Goal: Information Seeking & Learning: Learn about a topic

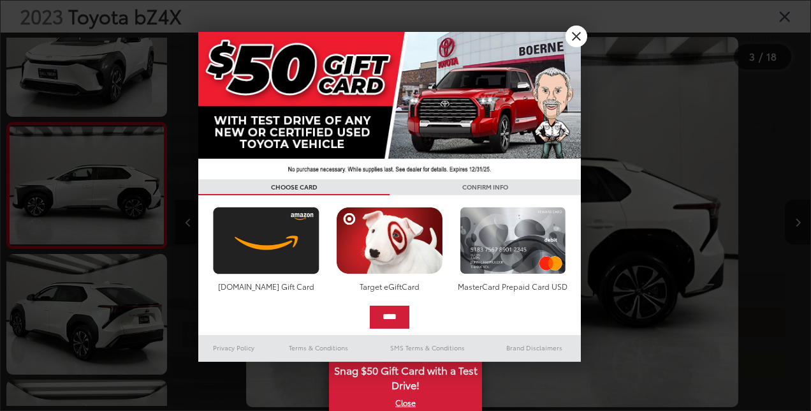
click at [571, 26] on div at bounding box center [405, 205] width 811 height 411
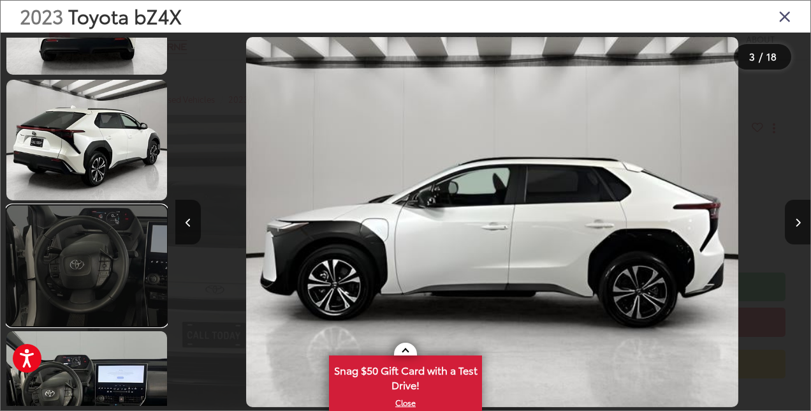
click at [124, 231] on link at bounding box center [86, 265] width 161 height 120
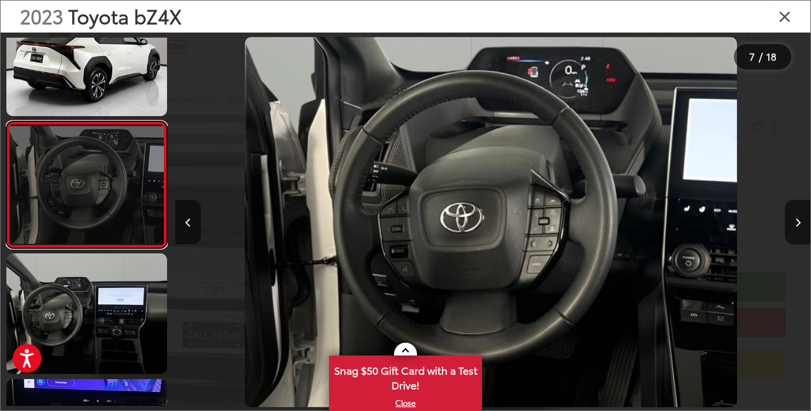
scroll to position [884, 0]
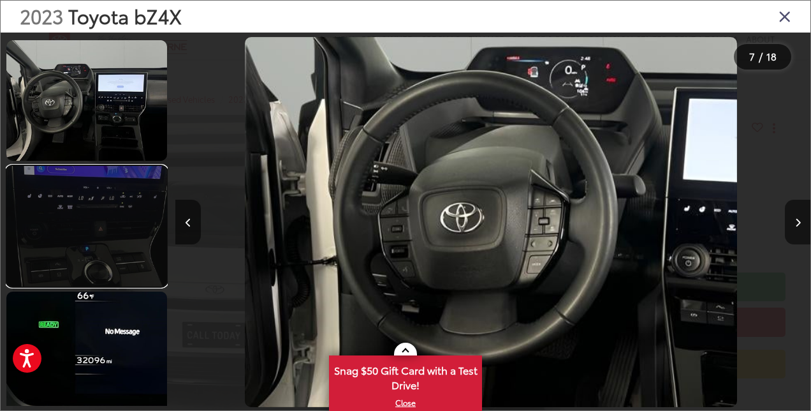
click at [103, 223] on link at bounding box center [86, 226] width 161 height 120
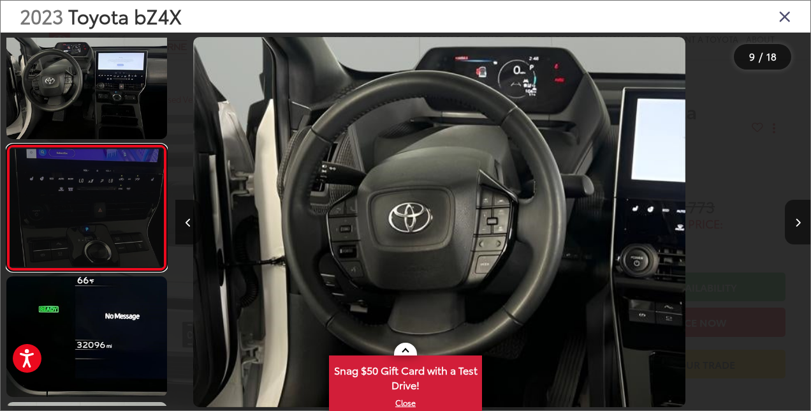
scroll to position [922, 0]
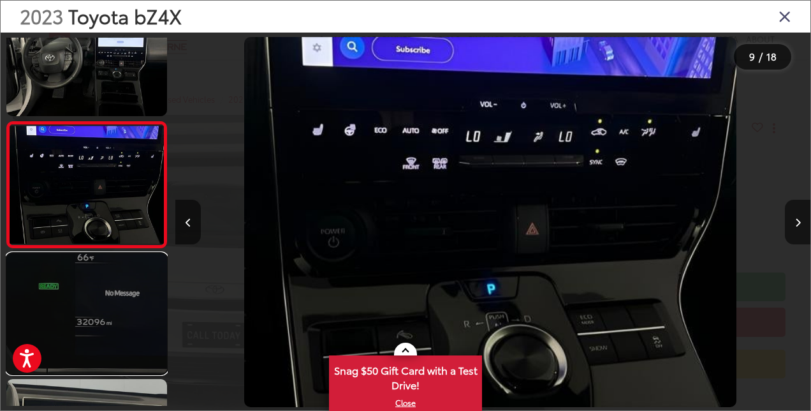
click at [105, 278] on link at bounding box center [86, 313] width 161 height 120
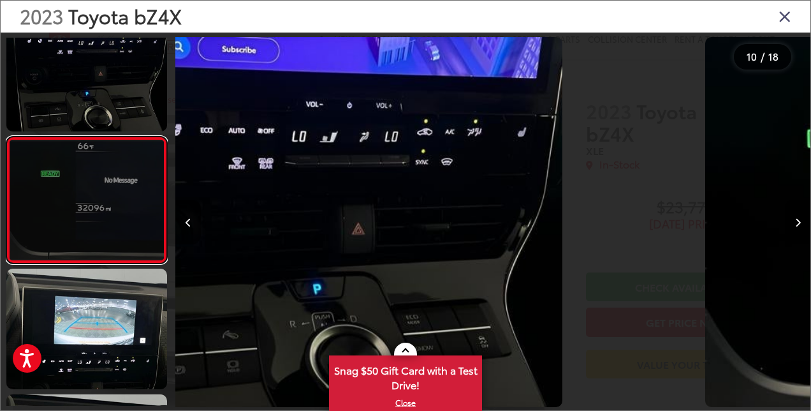
scroll to position [1047, 0]
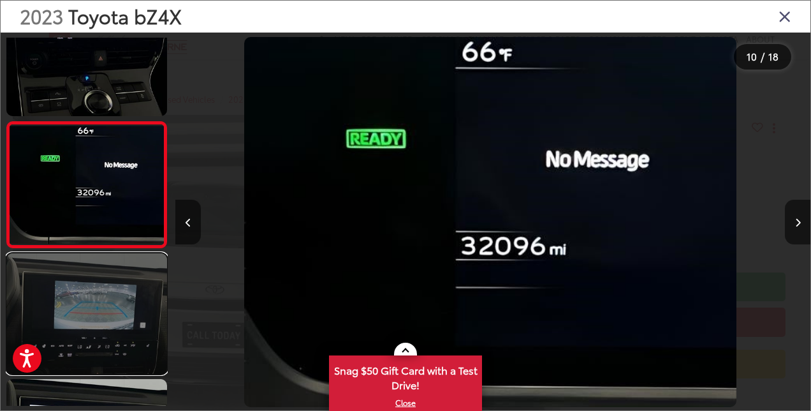
click at [105, 289] on link at bounding box center [86, 313] width 161 height 120
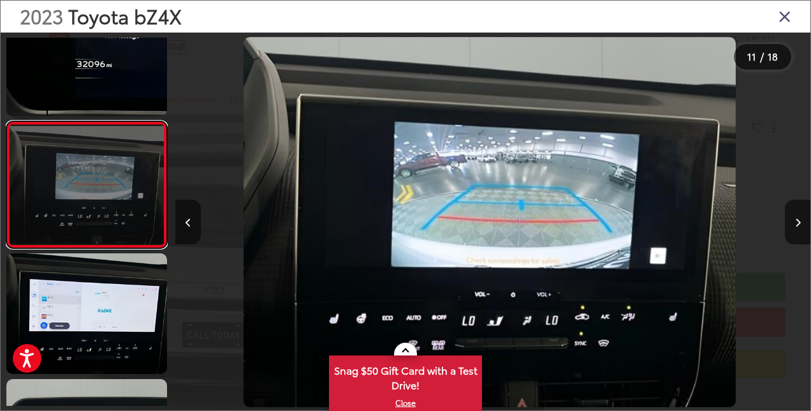
scroll to position [1386, 0]
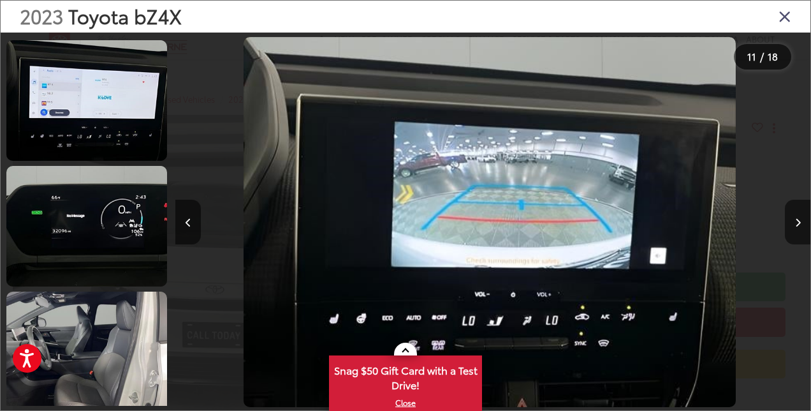
click at [105, 289] on div at bounding box center [87, 222] width 162 height 368
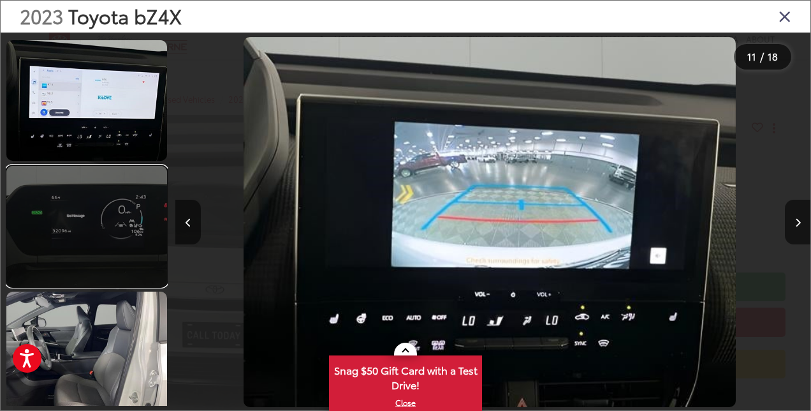
click at [113, 240] on link at bounding box center [86, 226] width 161 height 120
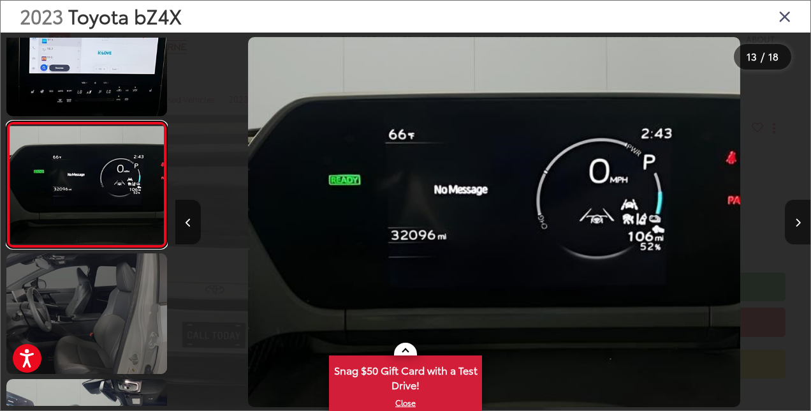
scroll to position [0, 7623]
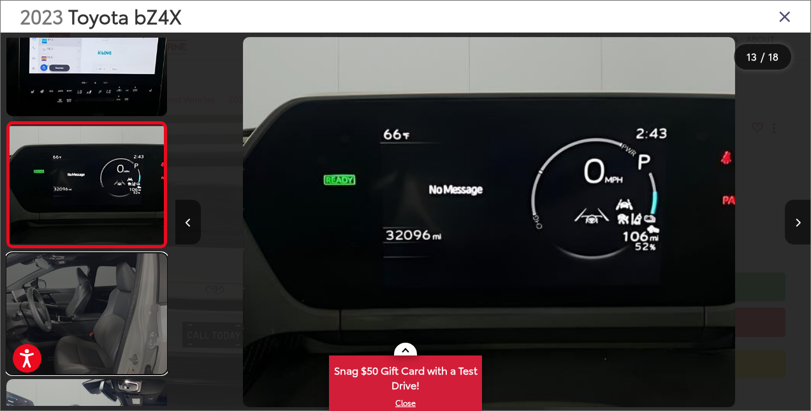
click at [106, 277] on link at bounding box center [86, 313] width 161 height 120
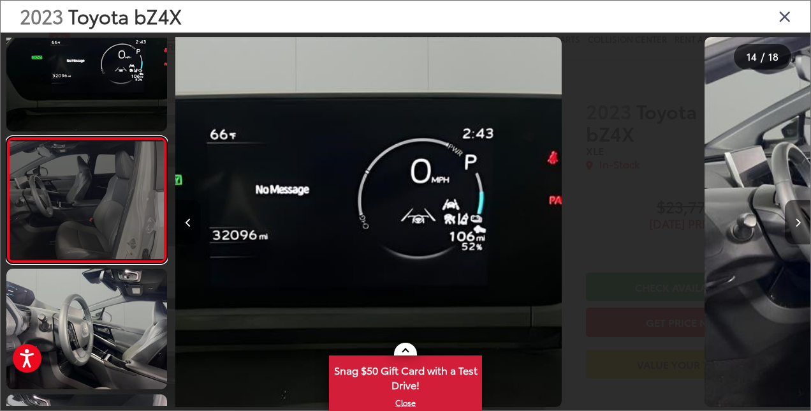
scroll to position [1550, 0]
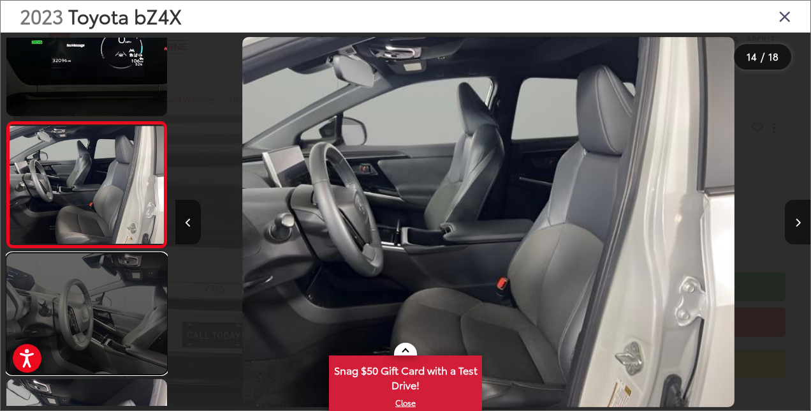
click at [105, 295] on link at bounding box center [86, 313] width 161 height 120
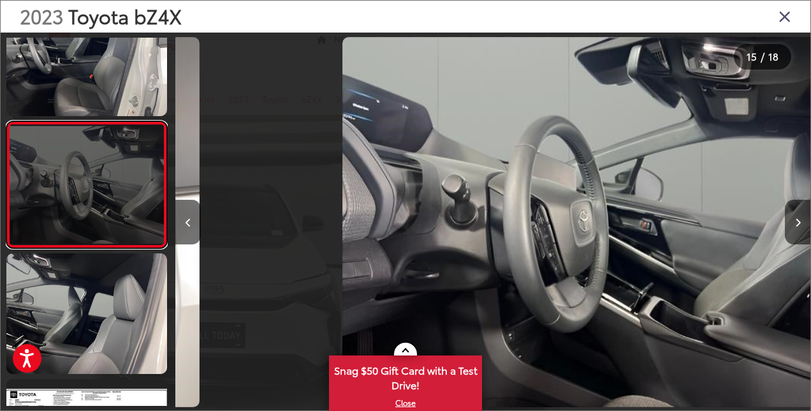
scroll to position [0, 8894]
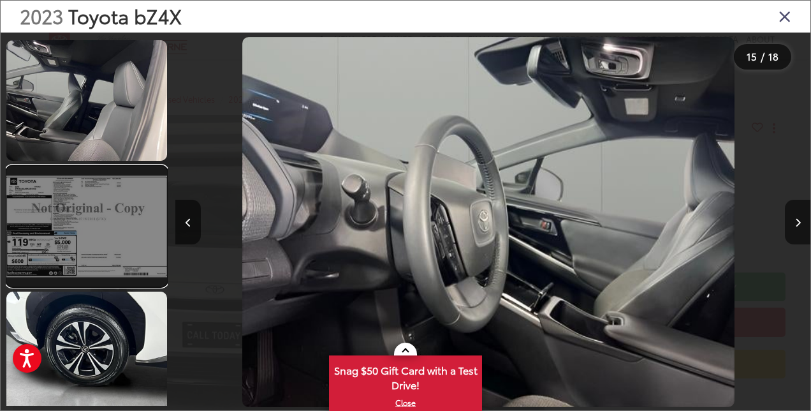
click at [94, 233] on link at bounding box center [86, 226] width 161 height 120
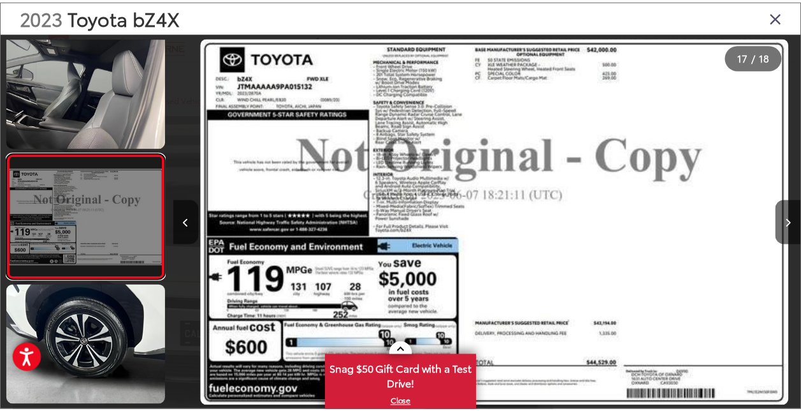
scroll to position [0, 10164]
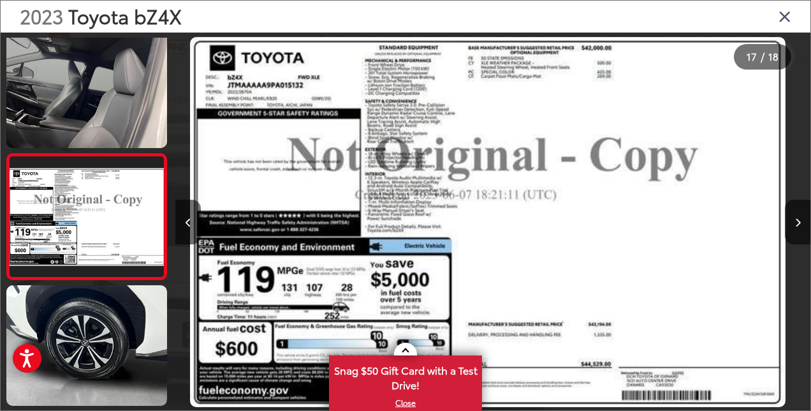
click at [787, 20] on icon "Close gallery" at bounding box center [784, 16] width 13 height 17
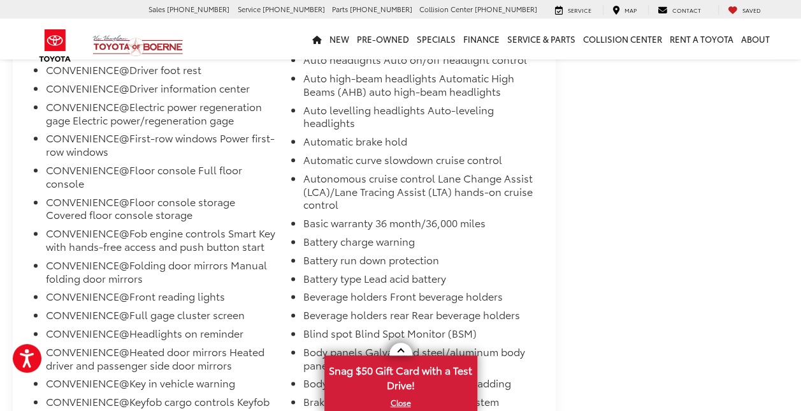
scroll to position [0, 0]
